Goal: Task Accomplishment & Management: Manage account settings

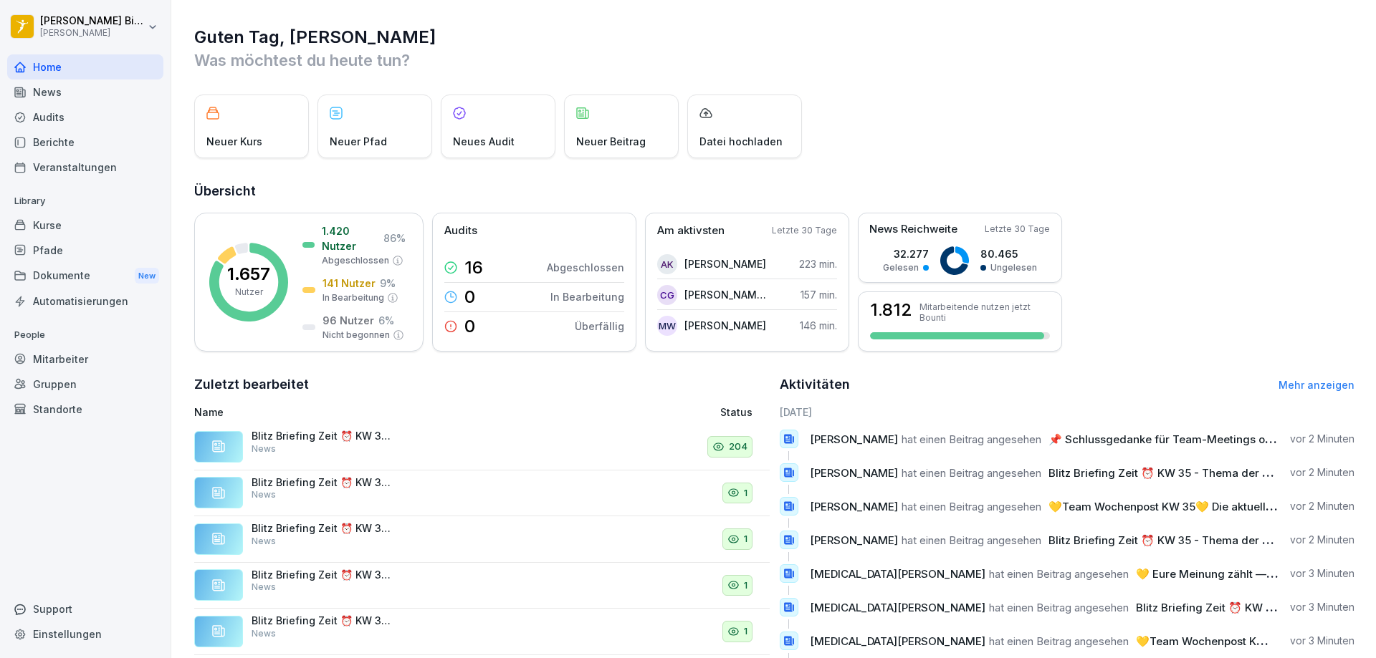
click at [51, 229] on div "Kurse" at bounding box center [85, 225] width 156 height 25
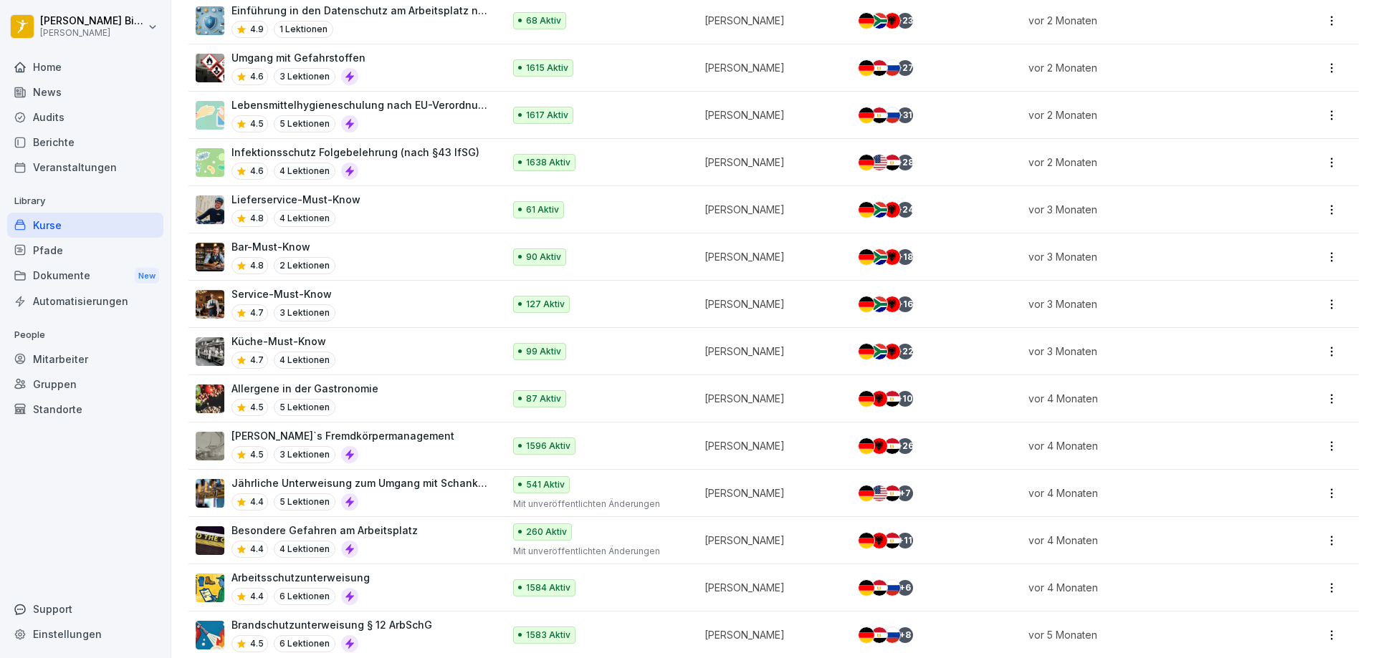
scroll to position [1281, 0]
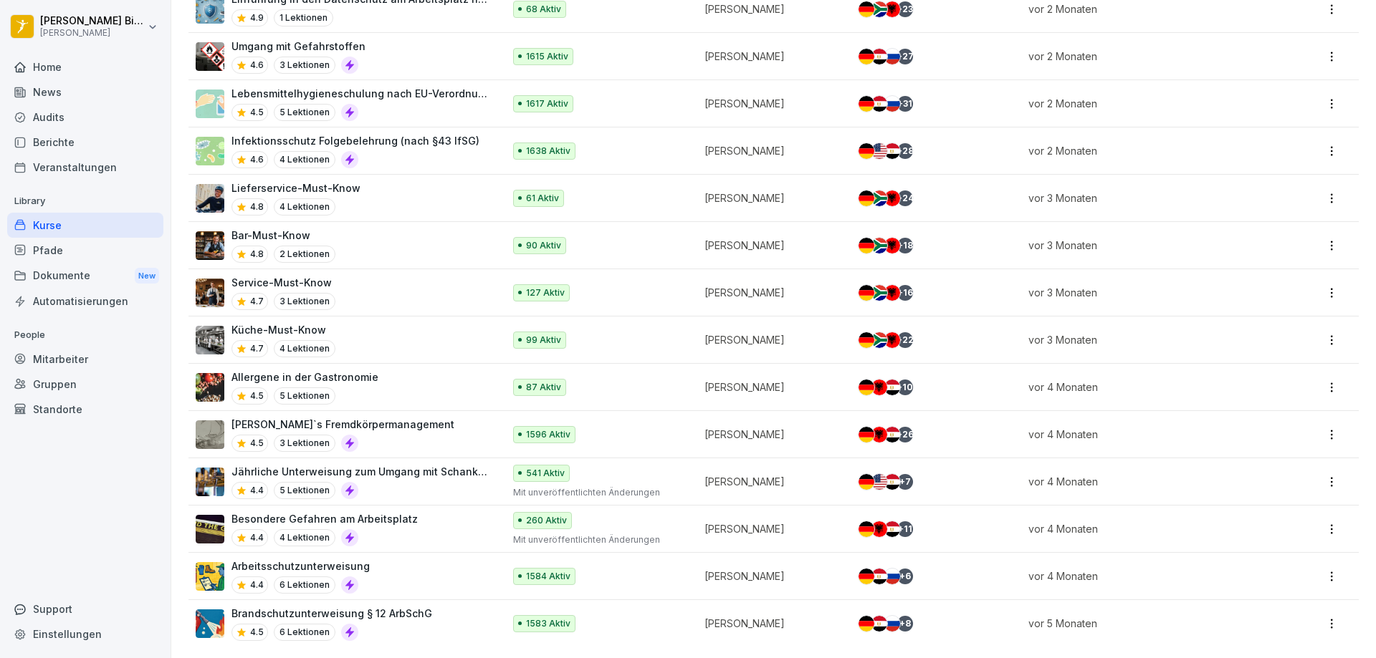
click at [63, 241] on div "Pfade" at bounding box center [85, 250] width 156 height 25
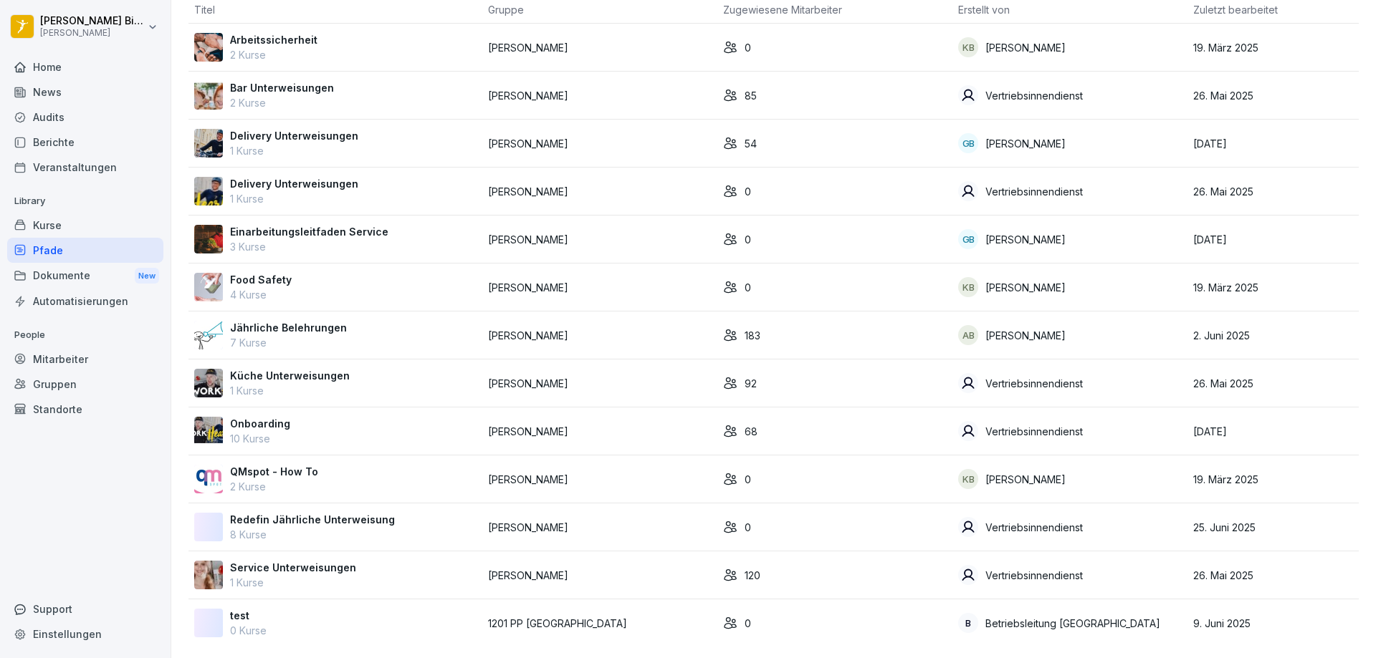
scroll to position [110, 0]
click at [251, 416] on p "Onboarding" at bounding box center [260, 423] width 60 height 15
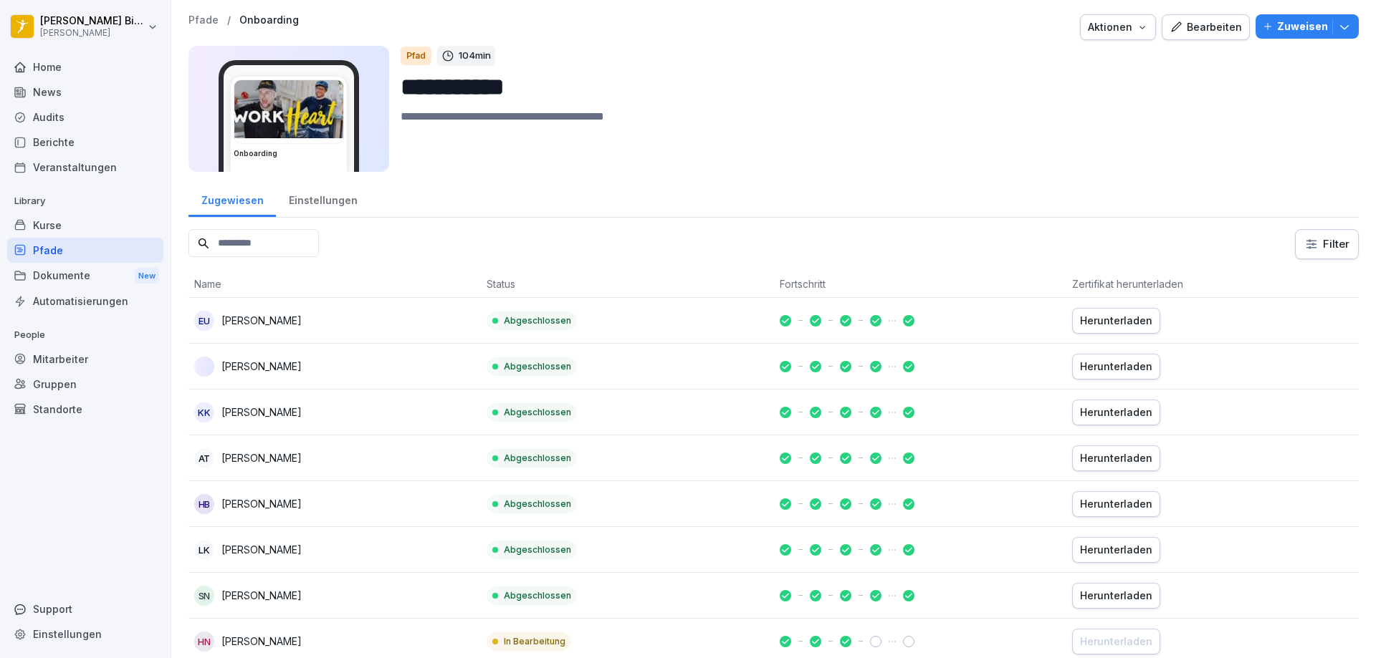
click at [1196, 32] on div "Bearbeiten" at bounding box center [1205, 27] width 72 height 16
